Goal: Find specific page/section: Find specific page/section

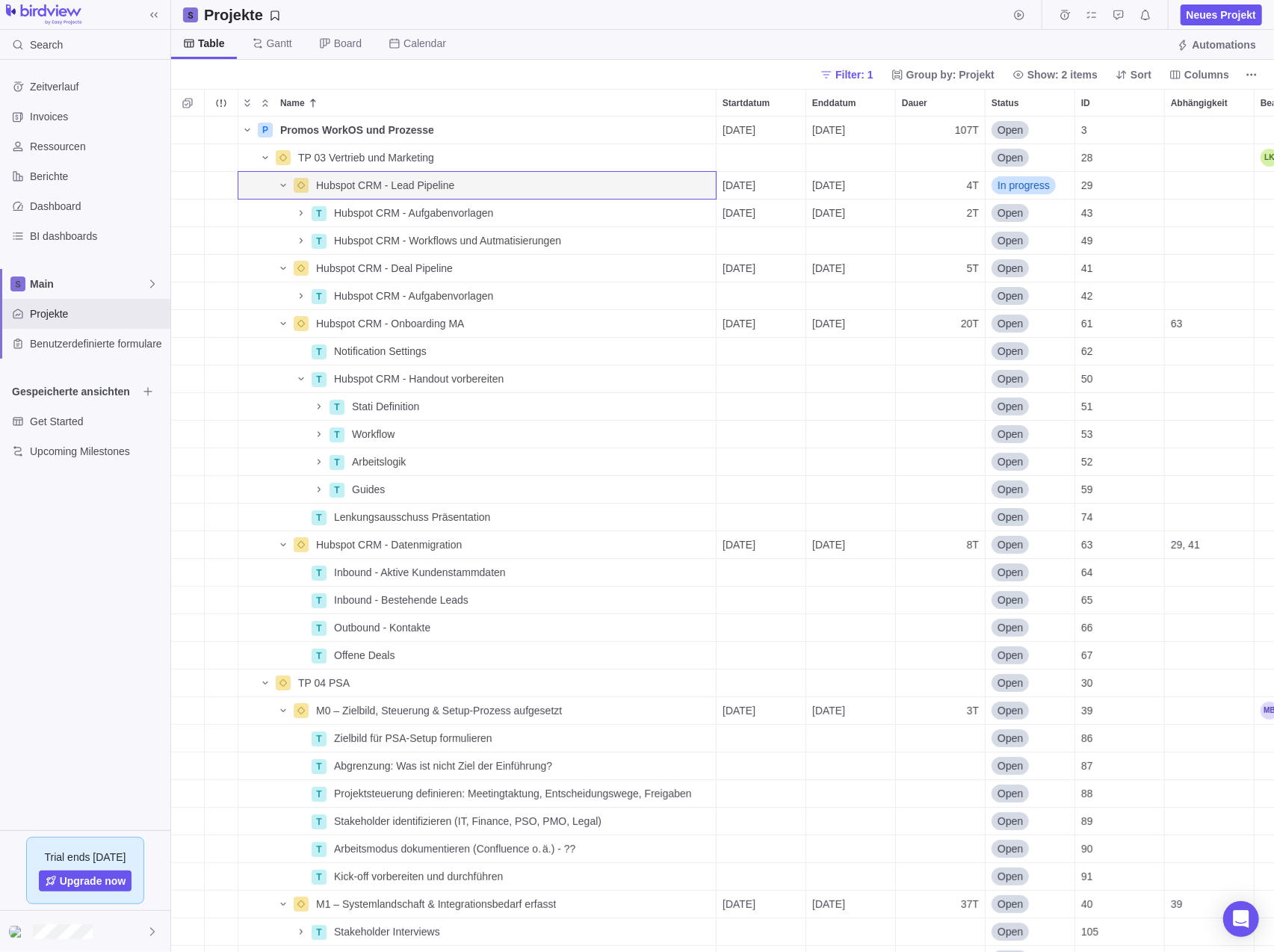
scroll to position [824, 1092]
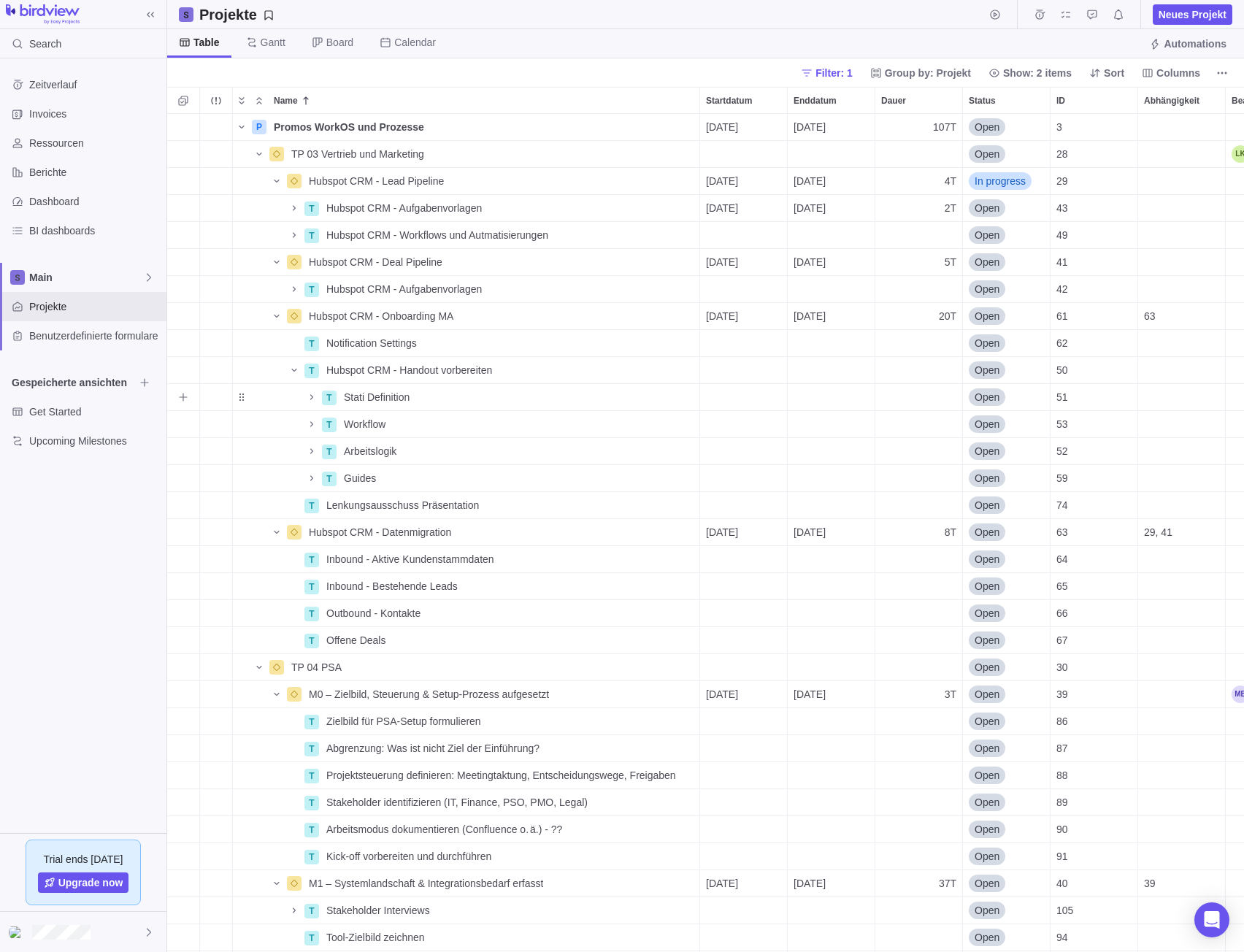
scroll to position [73, 0]
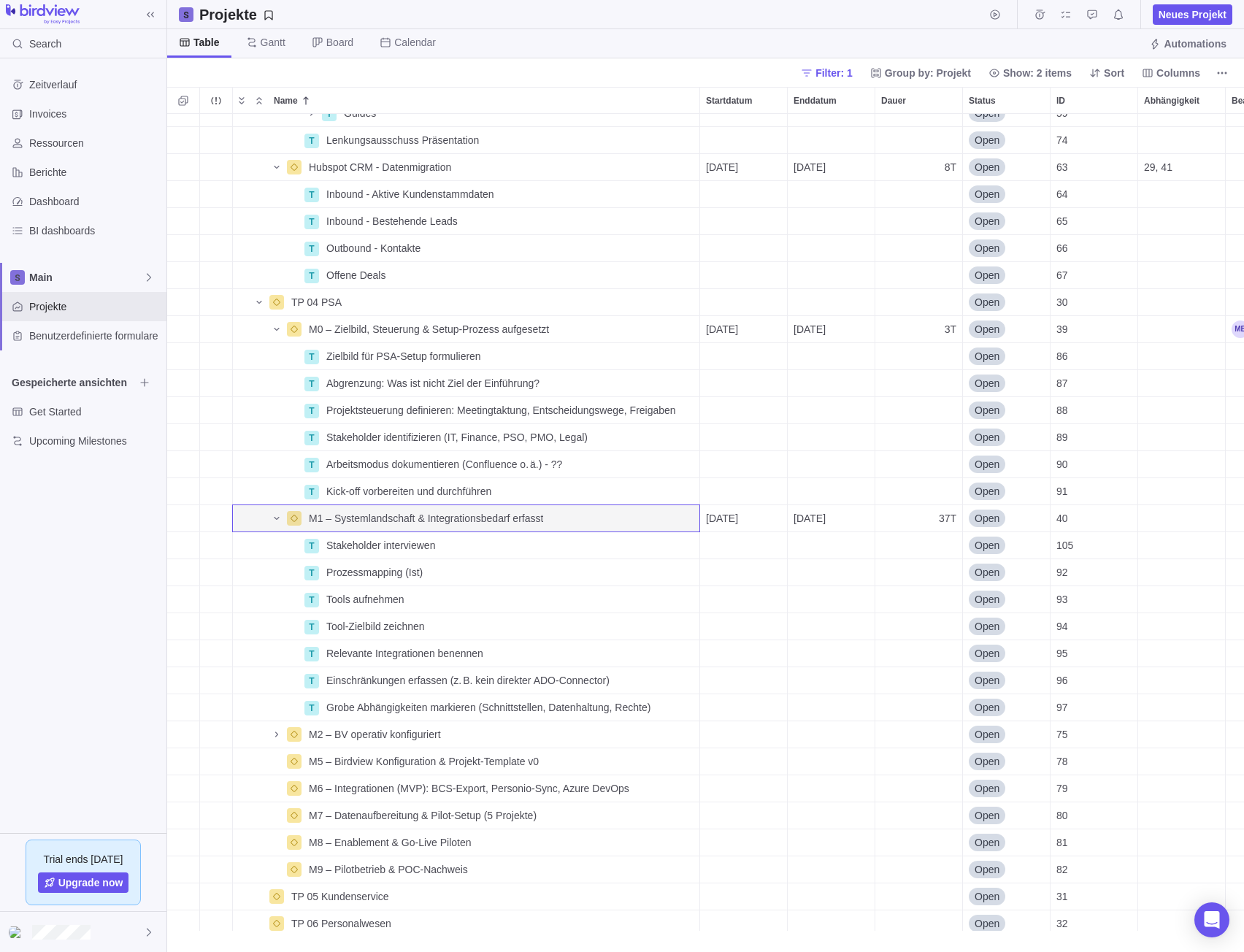
scroll to position [827, 1066]
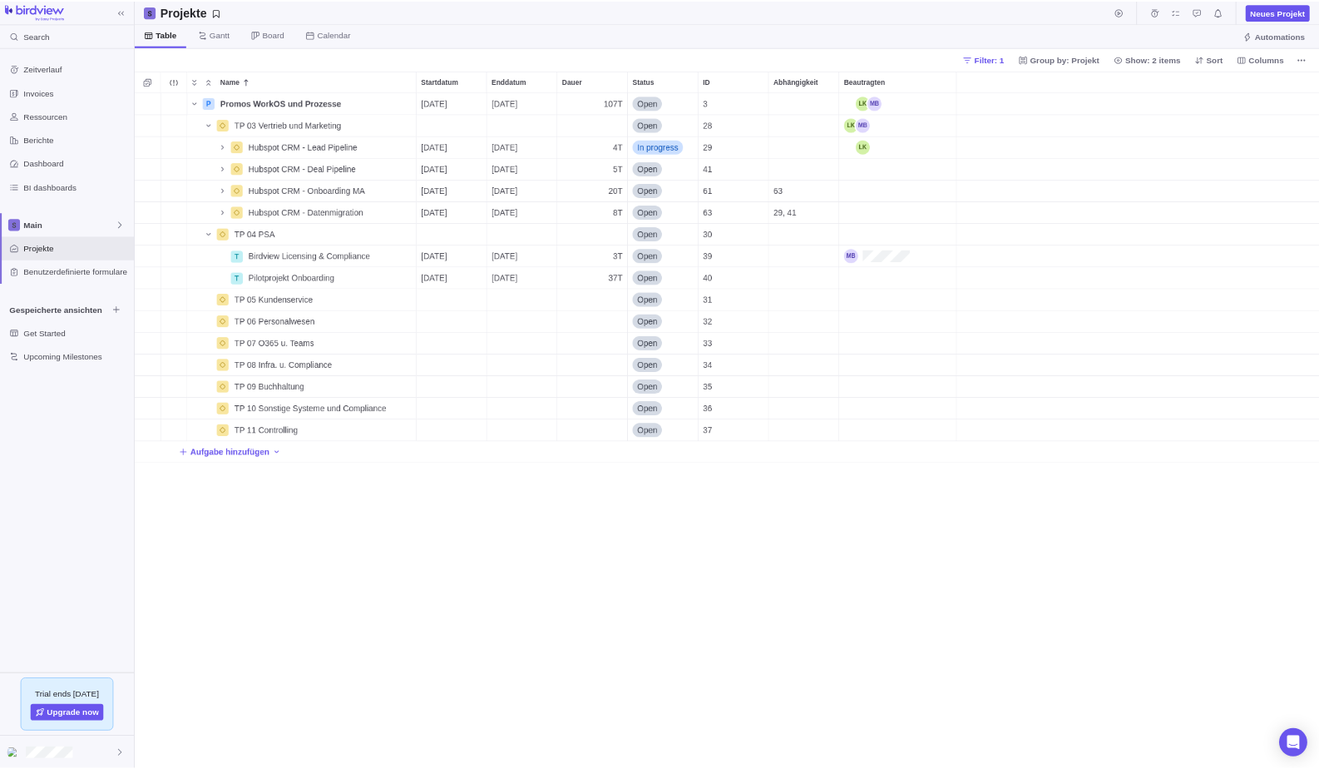
scroll to position [626, 1116]
